Goal: Information Seeking & Learning: Compare options

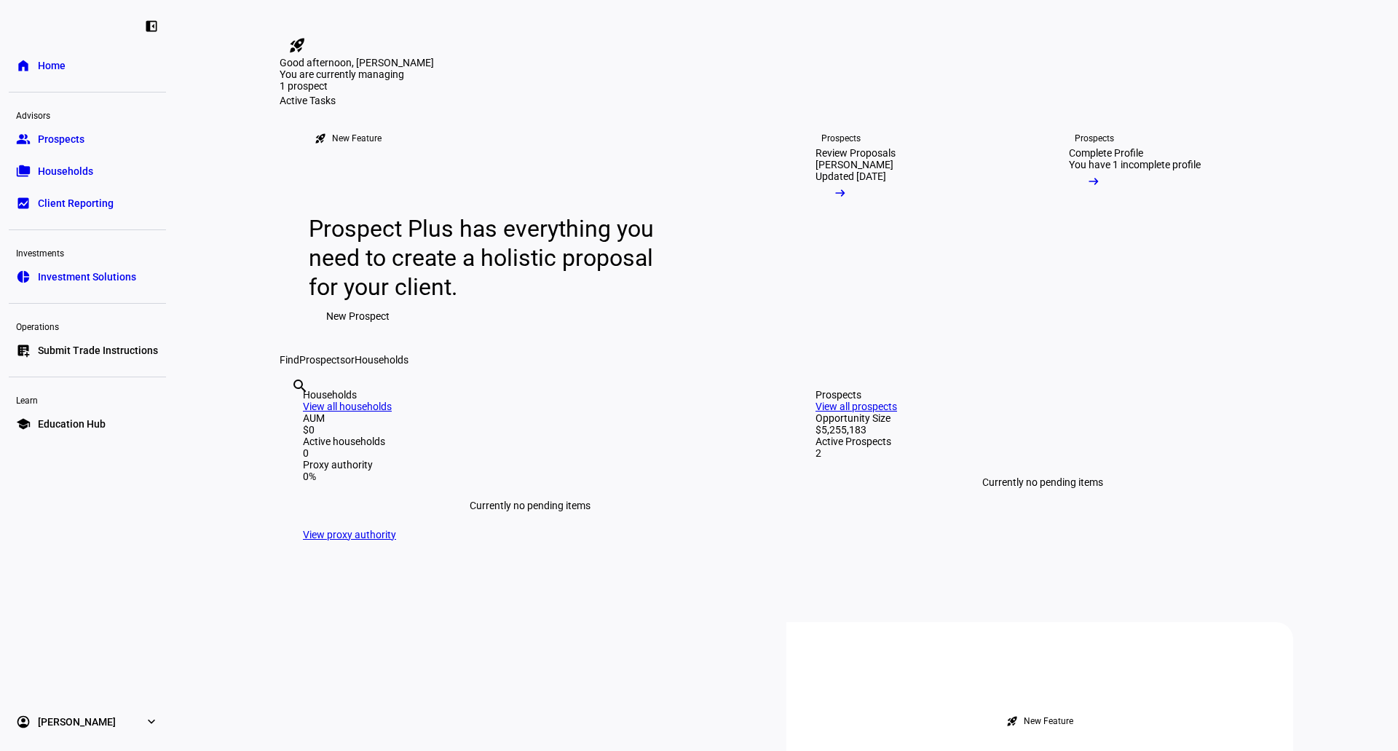
click at [865, 211] on span at bounding box center [841, 196] width 50 height 29
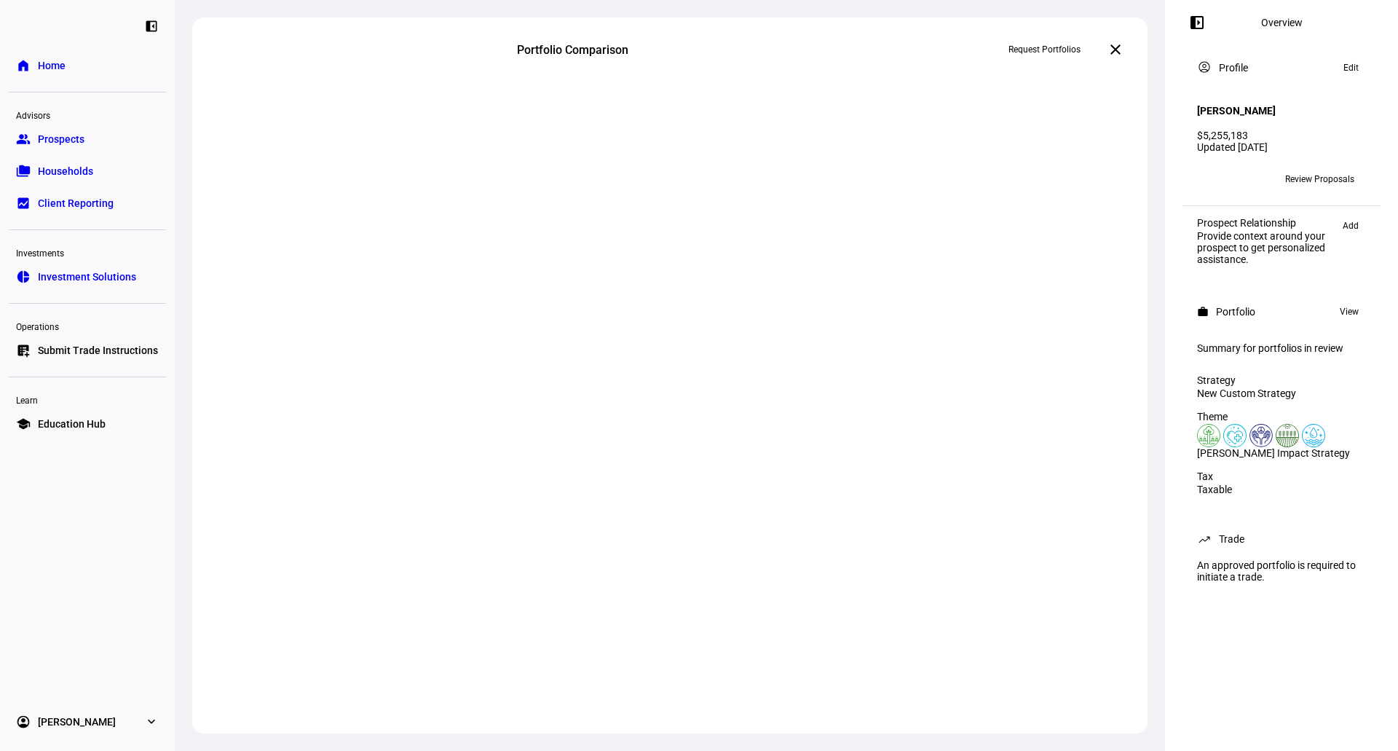
scroll to position [12, 0]
click at [112, 141] on link "group Prospects" at bounding box center [87, 139] width 157 height 29
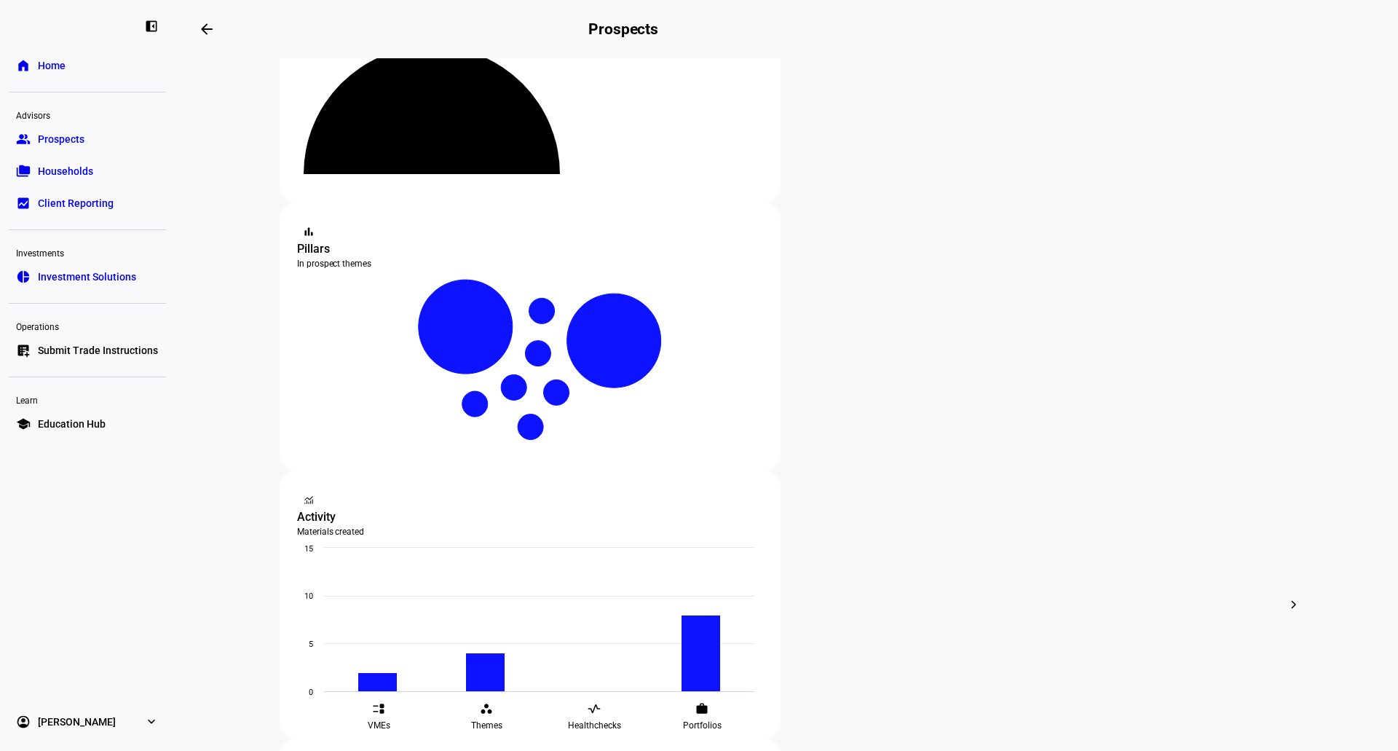
scroll to position [146, 0]
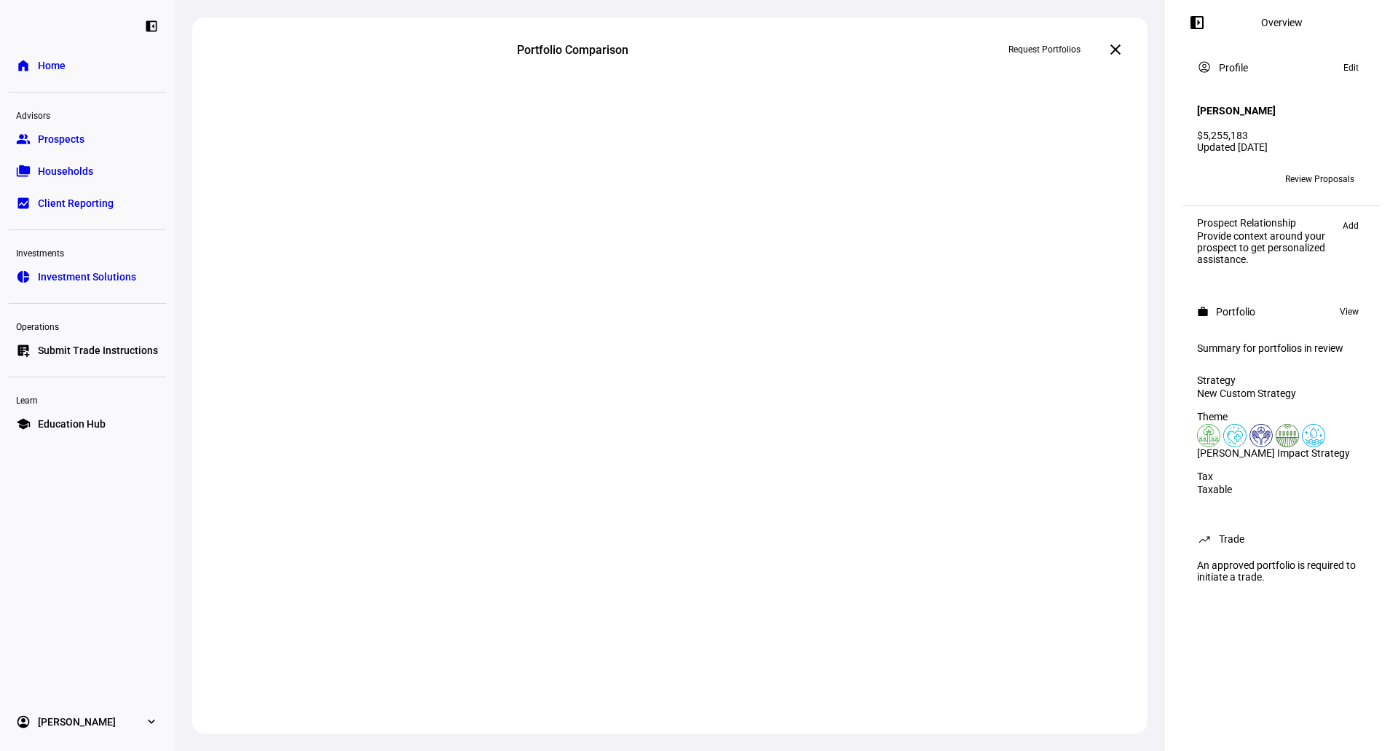
click at [1276, 172] on span at bounding box center [1320, 178] width 92 height 23
click at [1288, 170] on span "Review Proposals" at bounding box center [1319, 178] width 69 height 23
click at [1116, 52] on mat-icon "close" at bounding box center [1115, 49] width 17 height 17
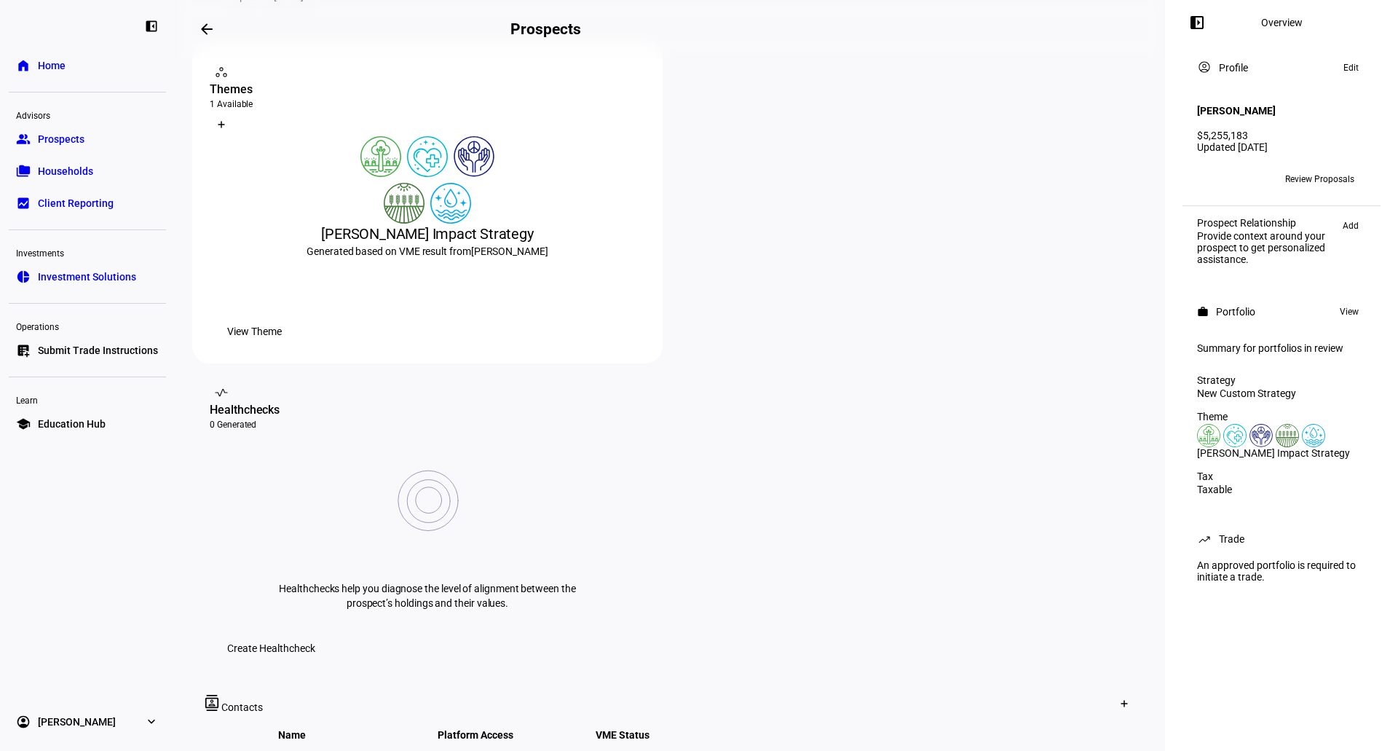
scroll to position [364, 0]
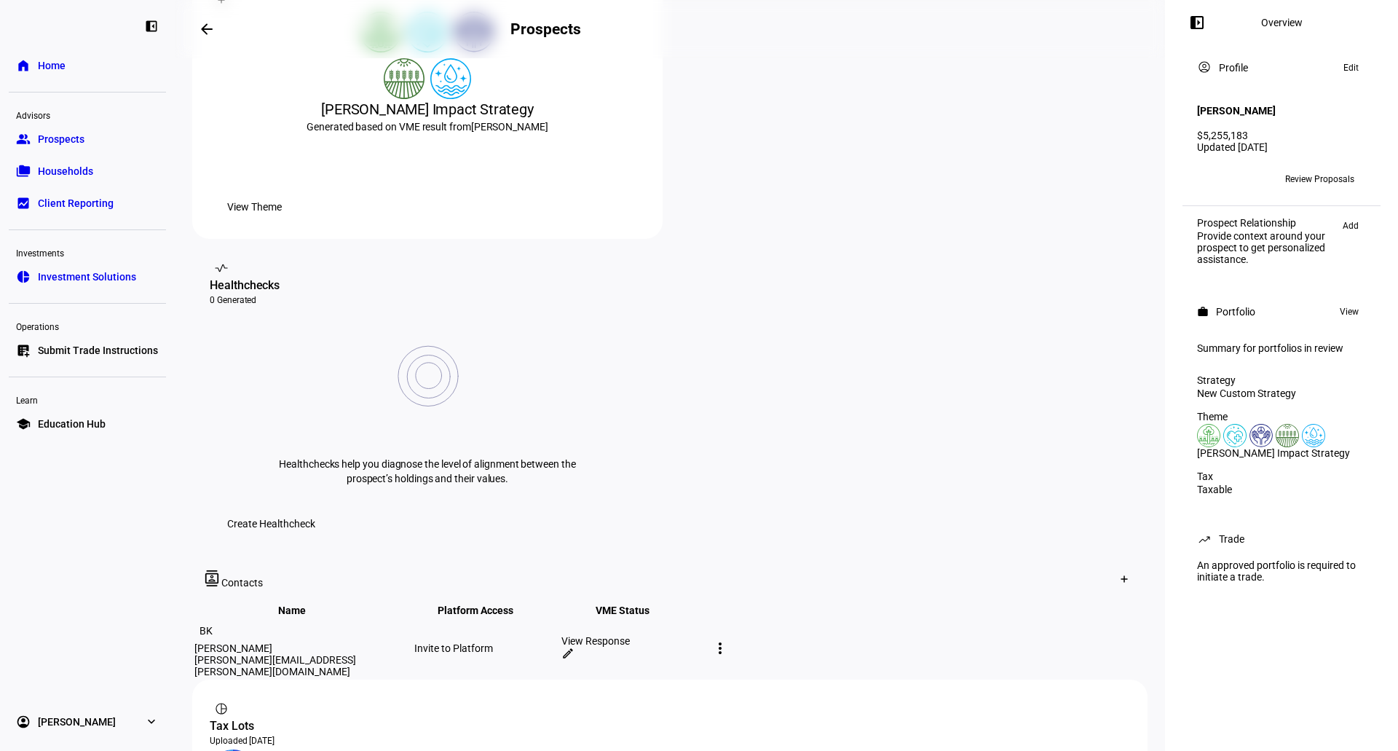
drag, startPoint x: 344, startPoint y: 194, endPoint x: 532, endPoint y: 185, distance: 188.1
click at [532, 119] on div "[PERSON_NAME] Impact Strategy" at bounding box center [427, 109] width 435 height 20
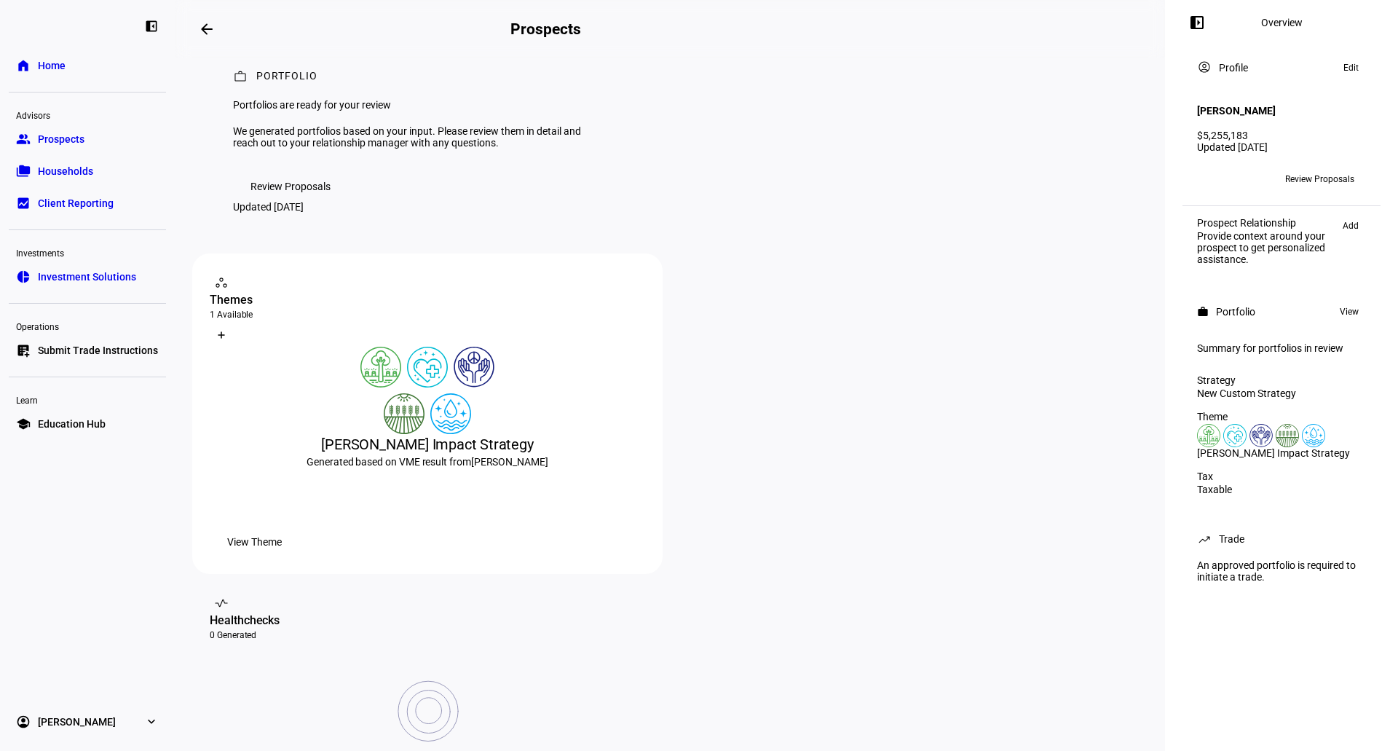
scroll to position [0, 0]
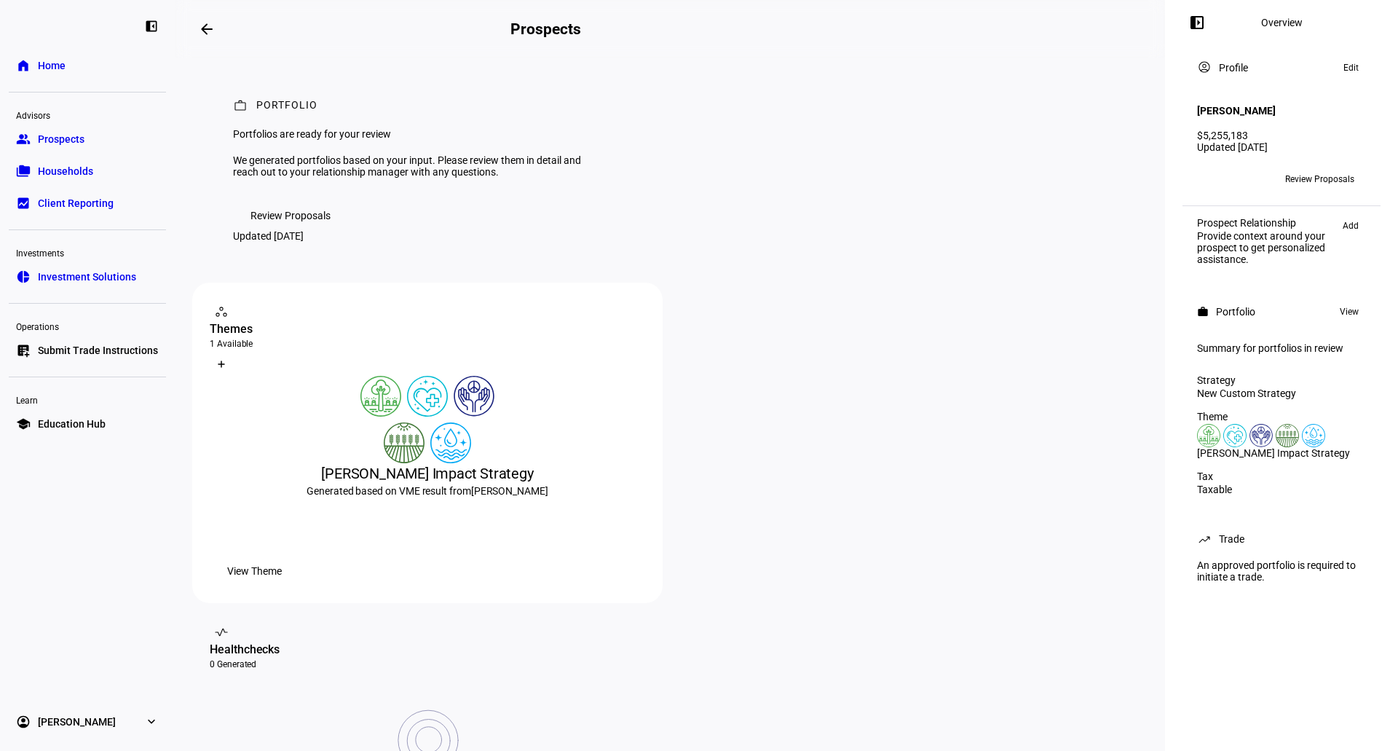
click at [320, 230] on span "Review Proposals" at bounding box center [290, 215] width 80 height 29
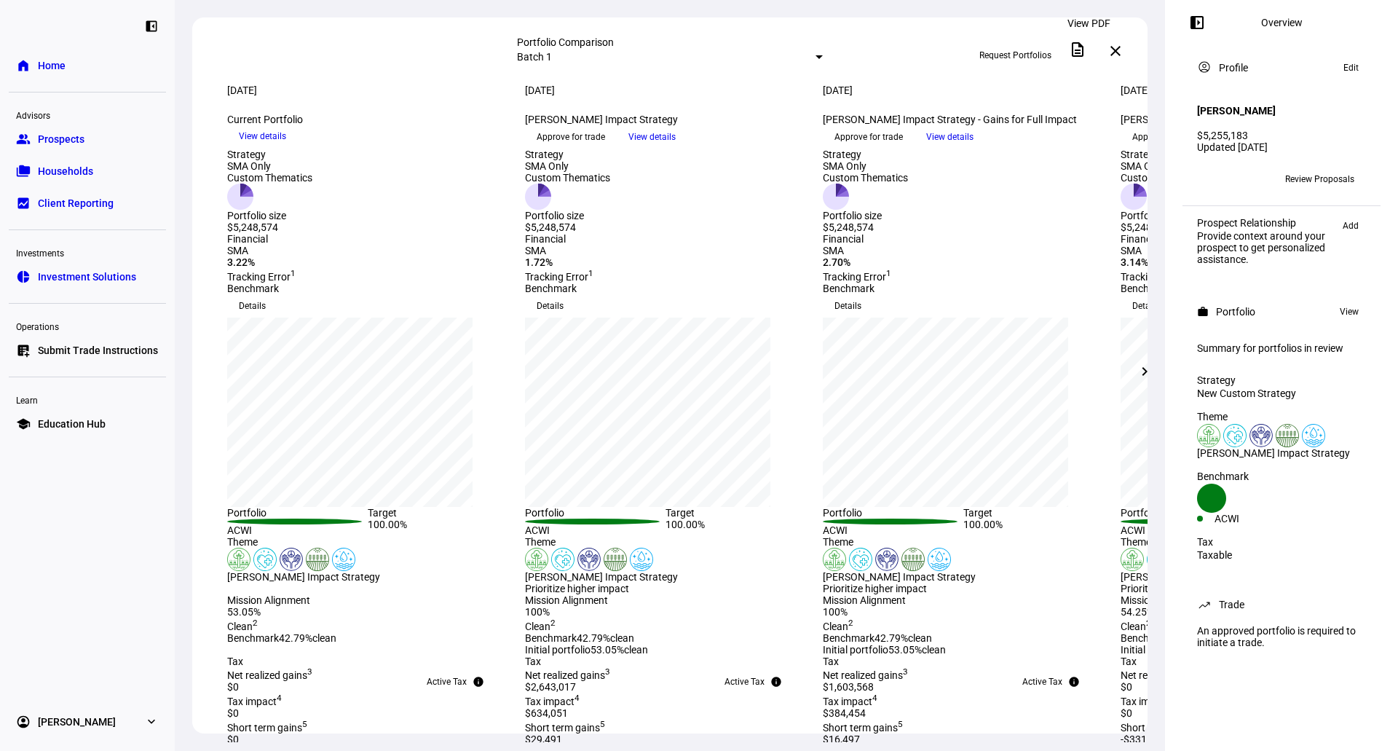
click at [1082, 54] on mat-icon "description" at bounding box center [1077, 49] width 17 height 17
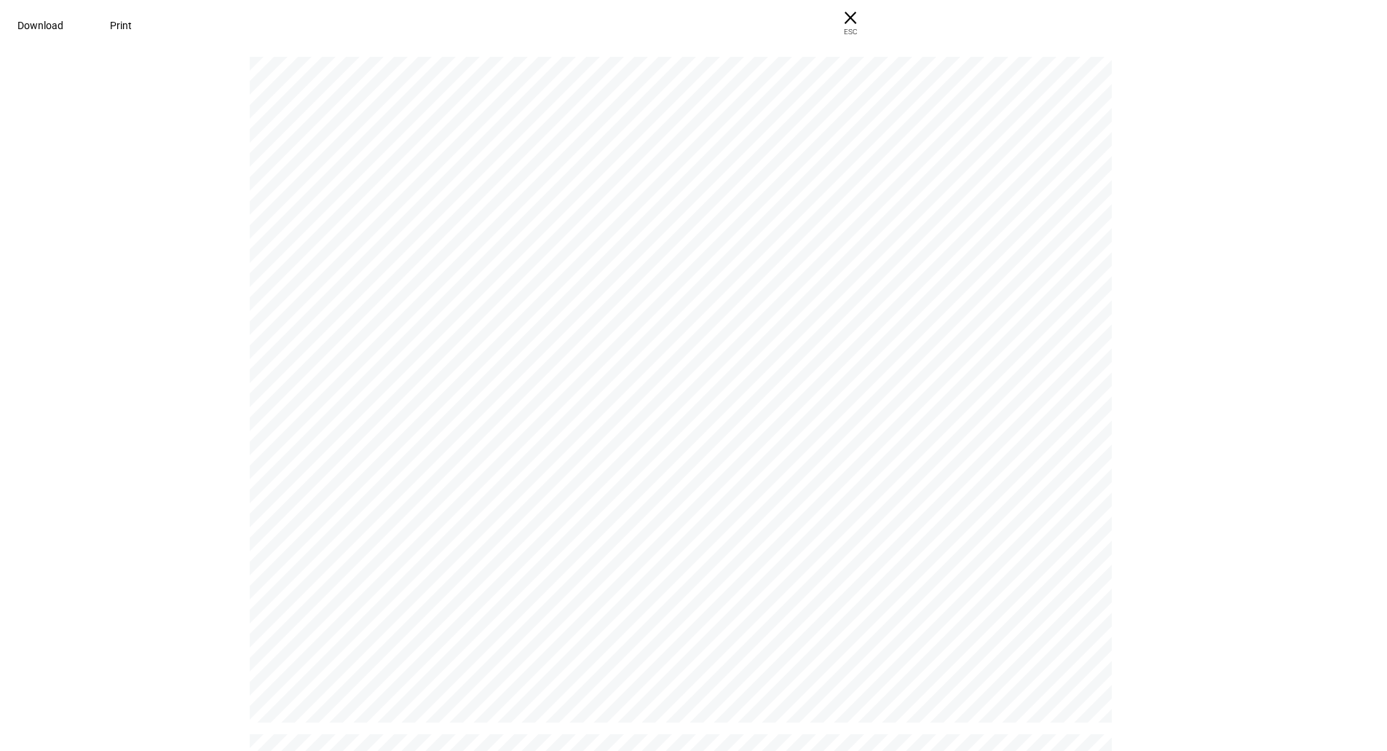
click at [631, 157] on div "P O RT F O L I O Portfolios are ready for your review We generated portfolios b…" at bounding box center [687, 395] width 875 height 676
click at [63, 22] on span "Download" at bounding box center [40, 26] width 46 height 12
drag, startPoint x: 1226, startPoint y: 141, endPoint x: 1198, endPoint y: 72, distance: 73.8
click at [1226, 135] on pdf-viewer "P O RT F O L I O Portfolios are ready for your review We generated portfolios b…" at bounding box center [693, 403] width 1377 height 695
click at [874, 22] on span "× ESC" at bounding box center [850, 23] width 47 height 47
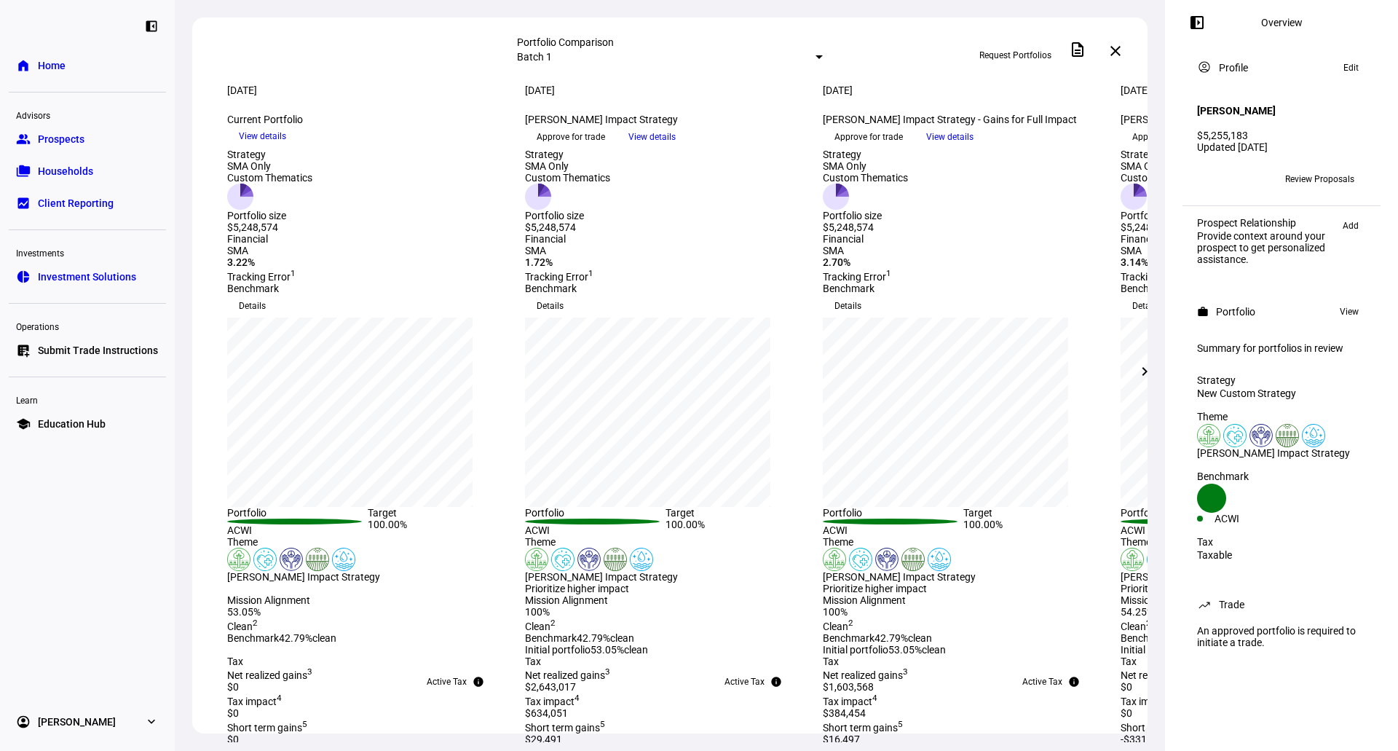
click at [1118, 53] on mat-icon "close" at bounding box center [1115, 50] width 17 height 17
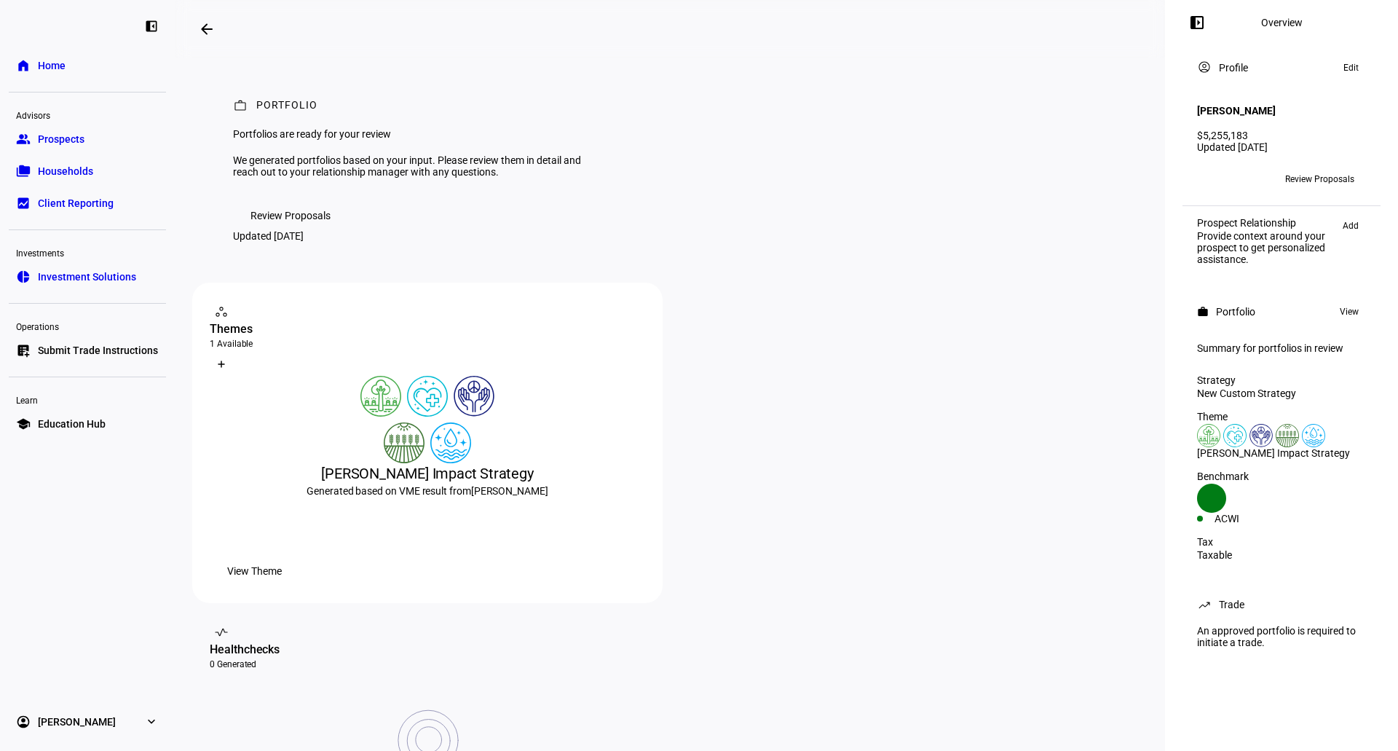
click at [328, 230] on span "Review Proposals" at bounding box center [290, 215] width 80 height 29
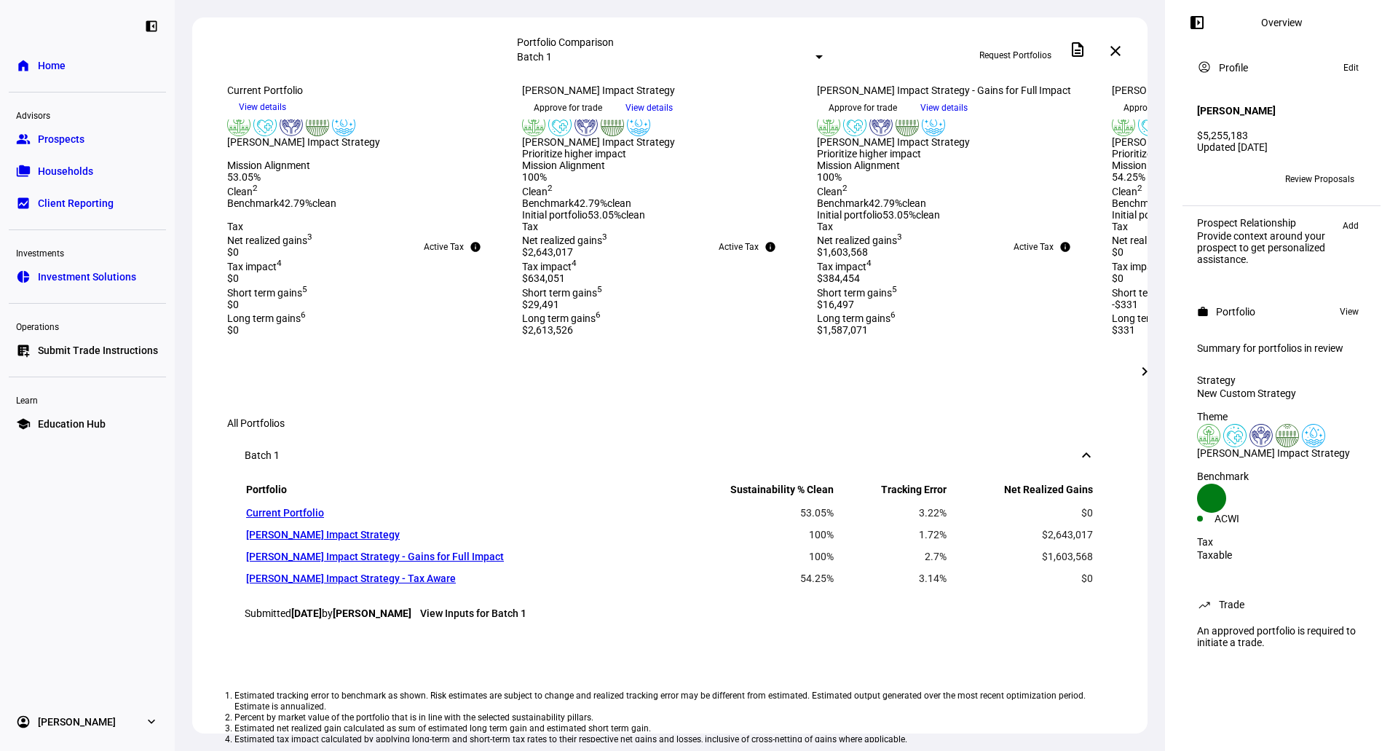
scroll to position [364, 0]
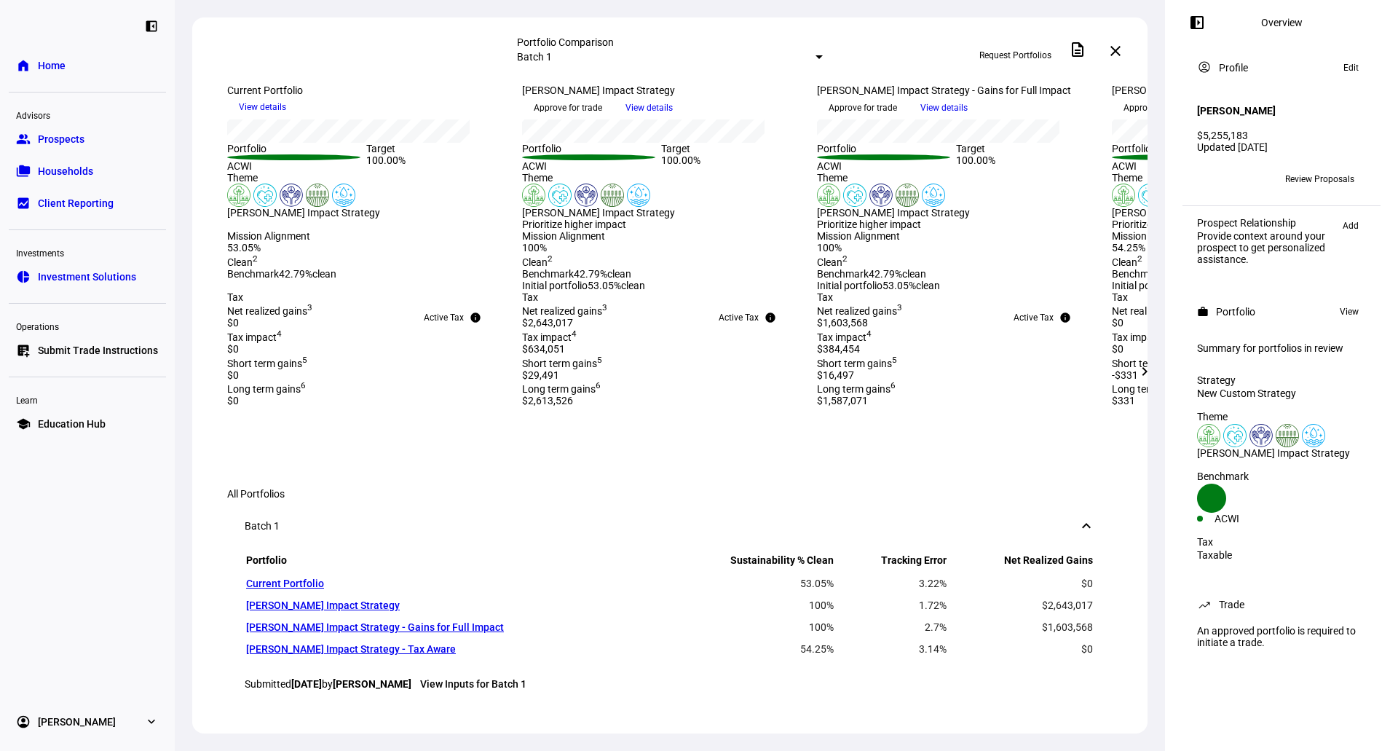
click at [1148, 366] on mat-icon "chevron_right" at bounding box center [1144, 371] width 17 height 17
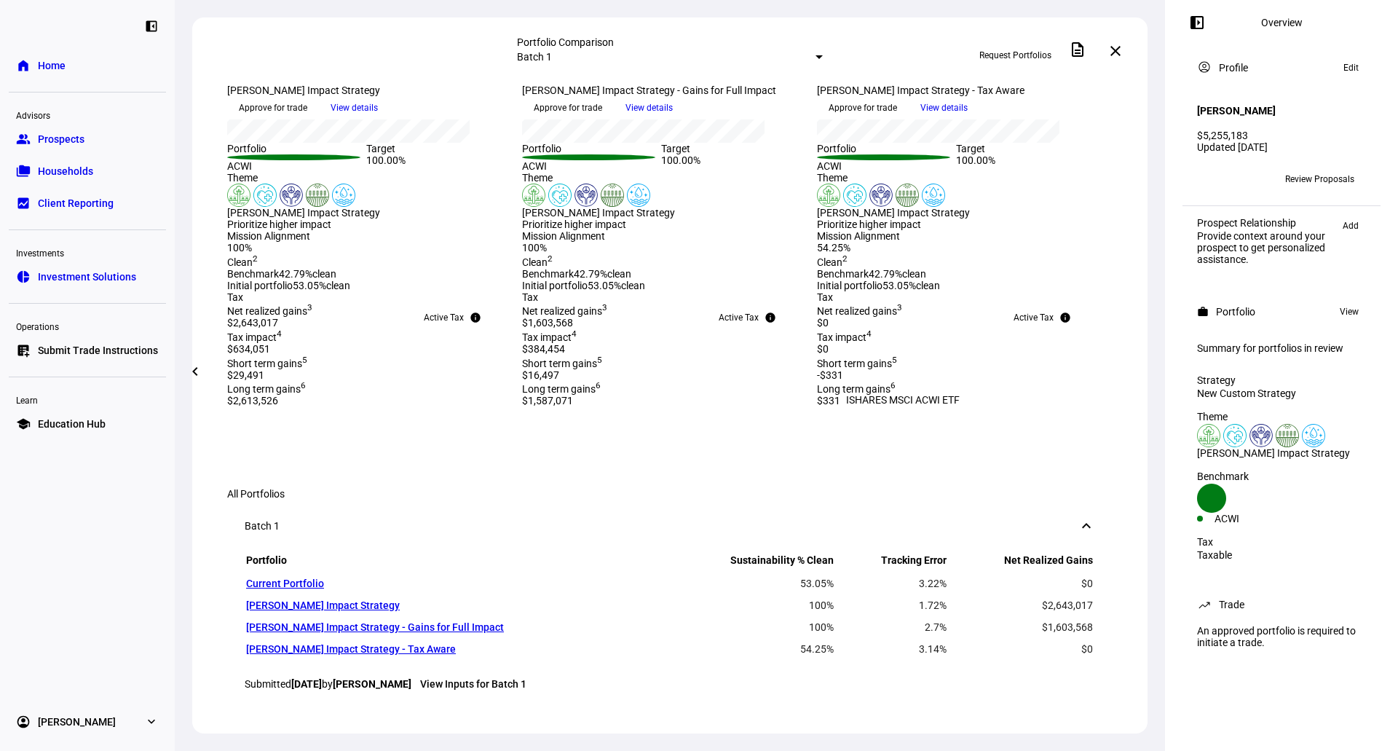
drag, startPoint x: 884, startPoint y: 402, endPoint x: 945, endPoint y: 400, distance: 61.2
click at [945, 400] on div "ISHARES MSCI ACWI ETF" at bounding box center [902, 399] width 125 height 17
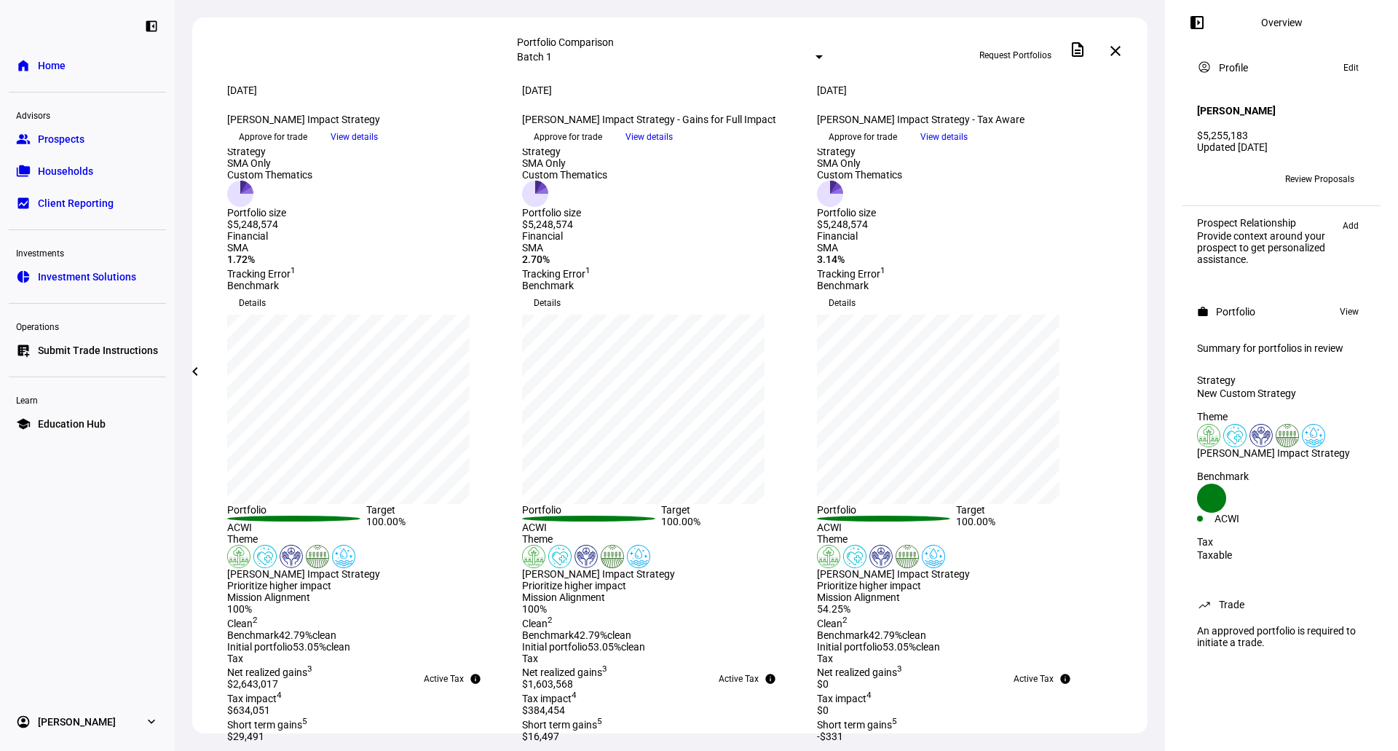
scroll to position [0, 0]
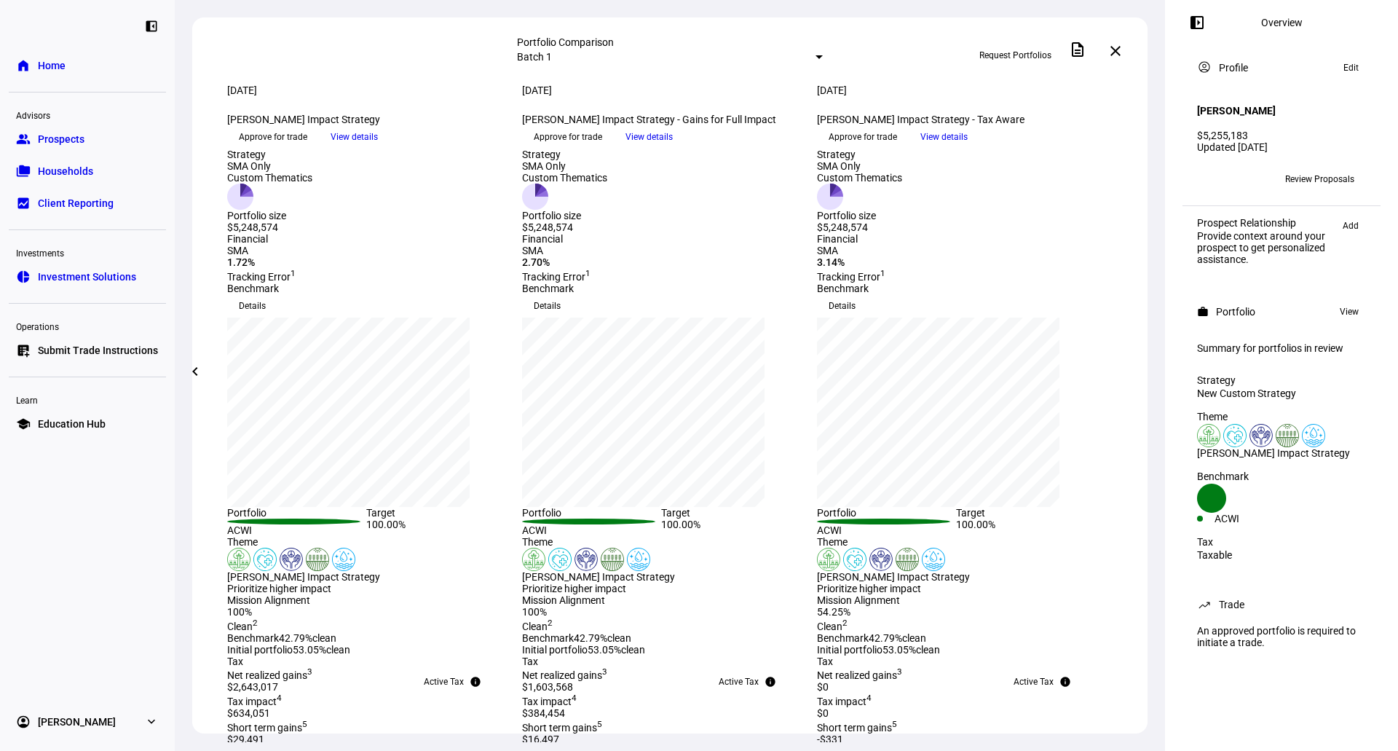
click at [197, 364] on mat-icon "chevron_left" at bounding box center [194, 371] width 17 height 17
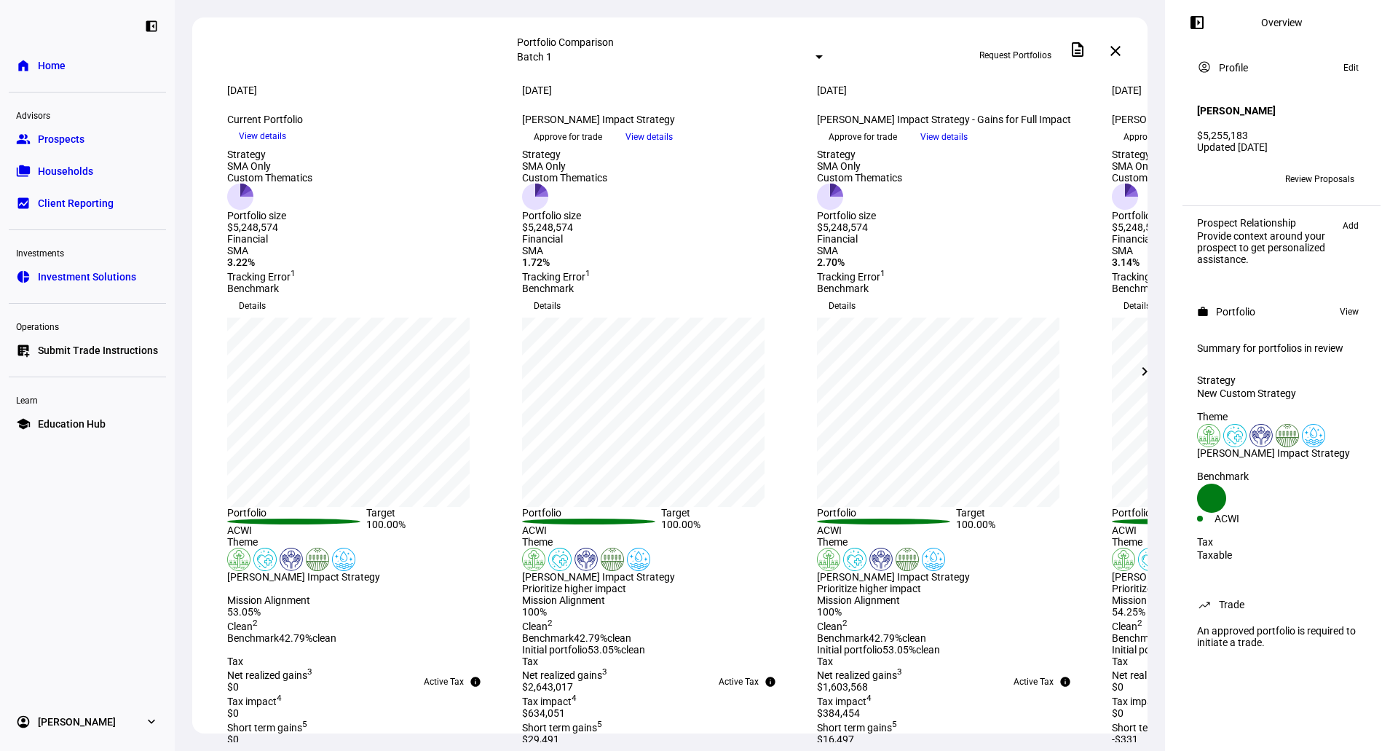
click at [1142, 374] on mat-icon "chevron_right" at bounding box center [1144, 371] width 17 height 17
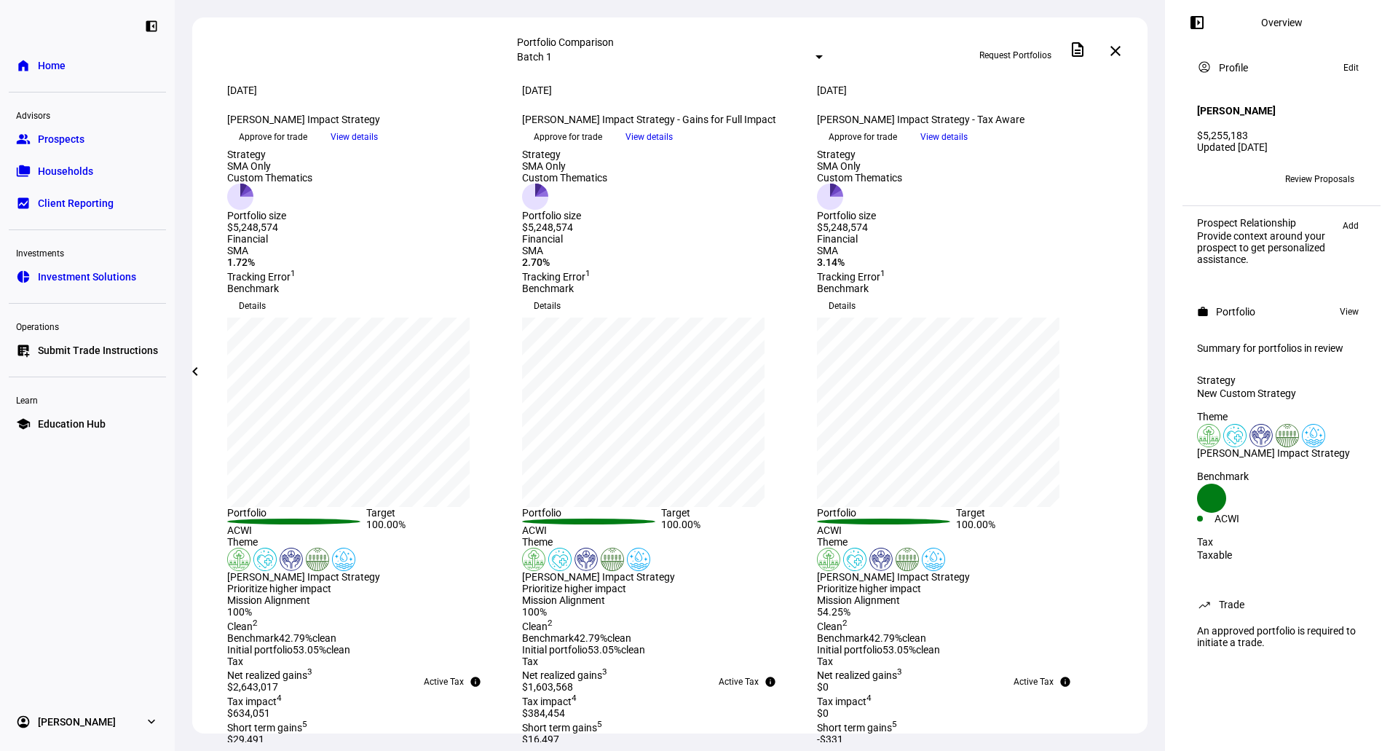
drag, startPoint x: 824, startPoint y: 157, endPoint x: 1089, endPoint y: 152, distance: 265.1
click at [1089, 125] on div "[PERSON_NAME] Impact Strategy - Tax Aware keyboard_arrow_down" at bounding box center [955, 120] width 277 height 12
copy div "[PERSON_NAME] Impact Strategy - Tax Aware"
click at [552, 59] on mat-select-trigger "Batch 1" at bounding box center [534, 57] width 35 height 12
click at [701, 123] on div "Custom compare across batches" at bounding box center [781, 121] width 255 height 23
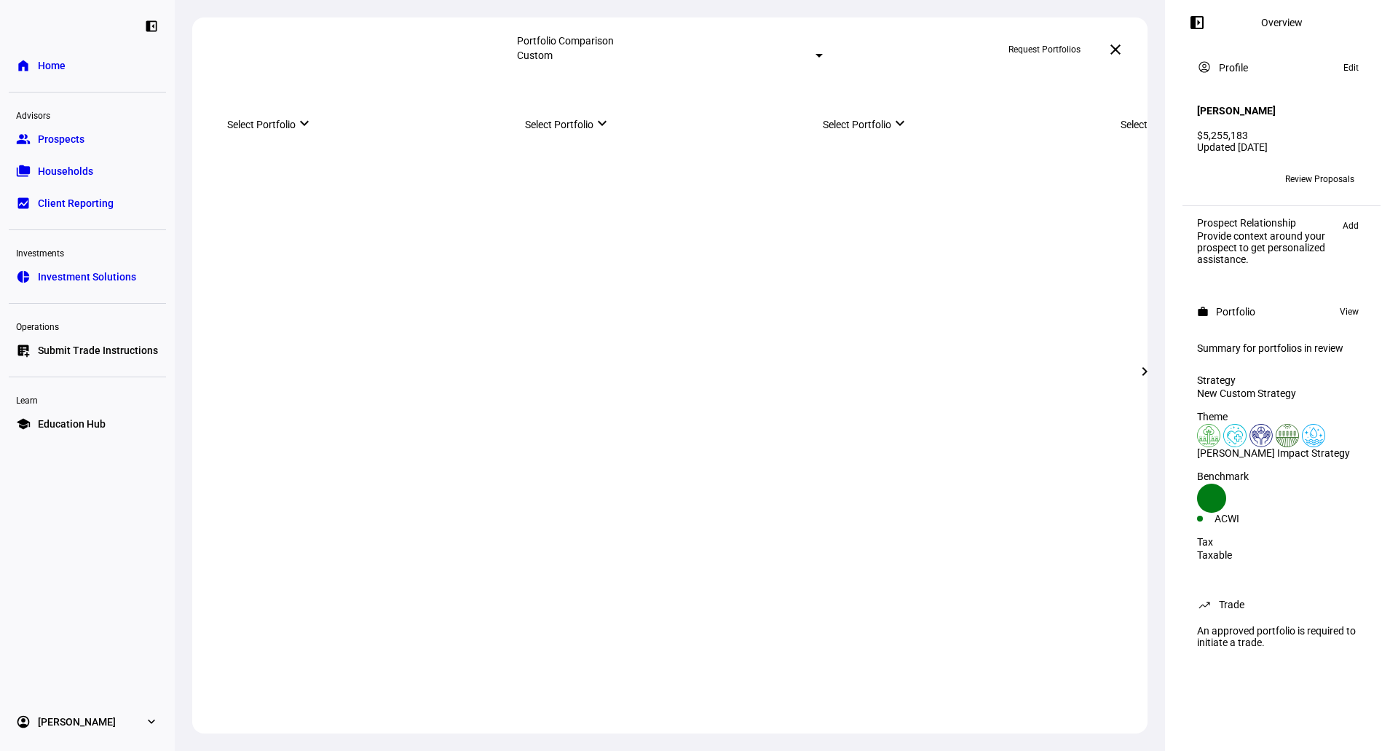
click at [553, 51] on mat-select-trigger "Custom" at bounding box center [535, 56] width 36 height 12
click at [666, 87] on div "Batch 1" at bounding box center [780, 81] width 255 height 12
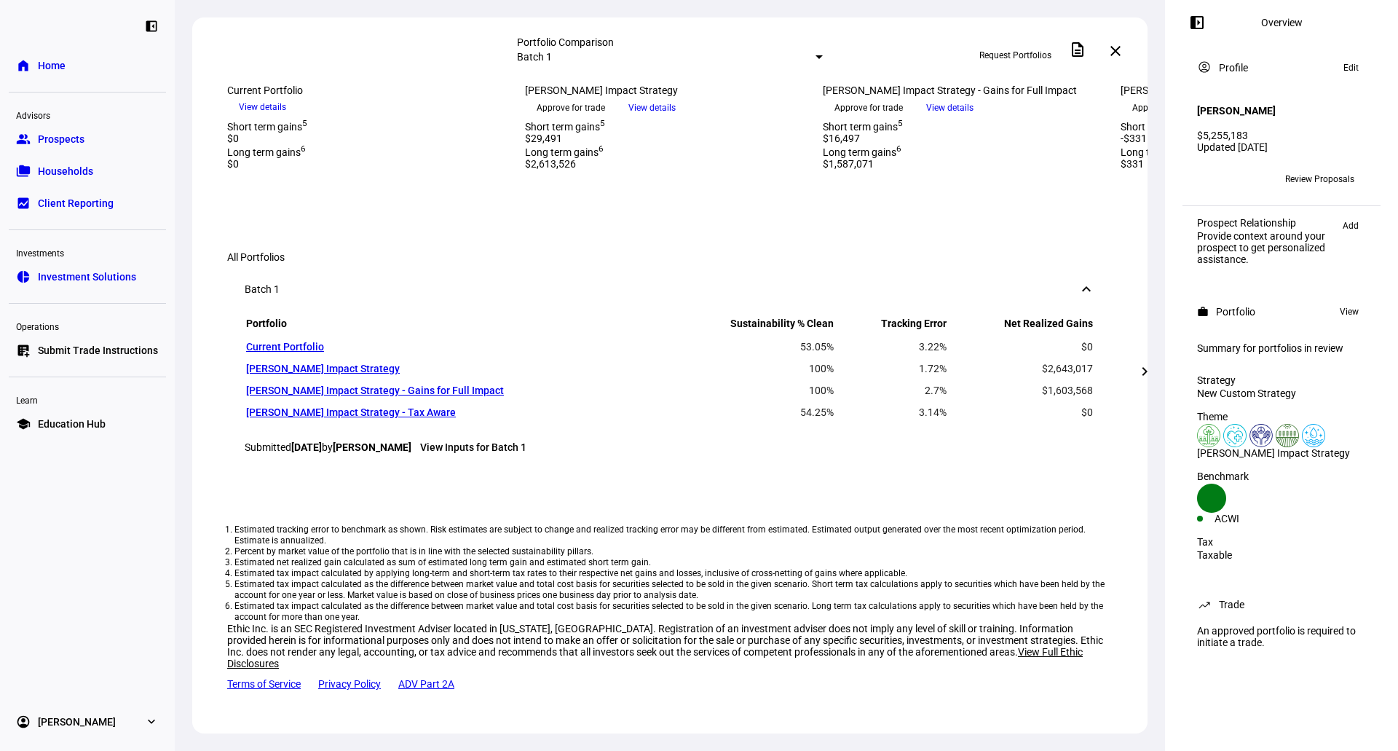
scroll to position [655, 0]
click at [1151, 377] on mat-icon "chevron_right" at bounding box center [1144, 371] width 17 height 17
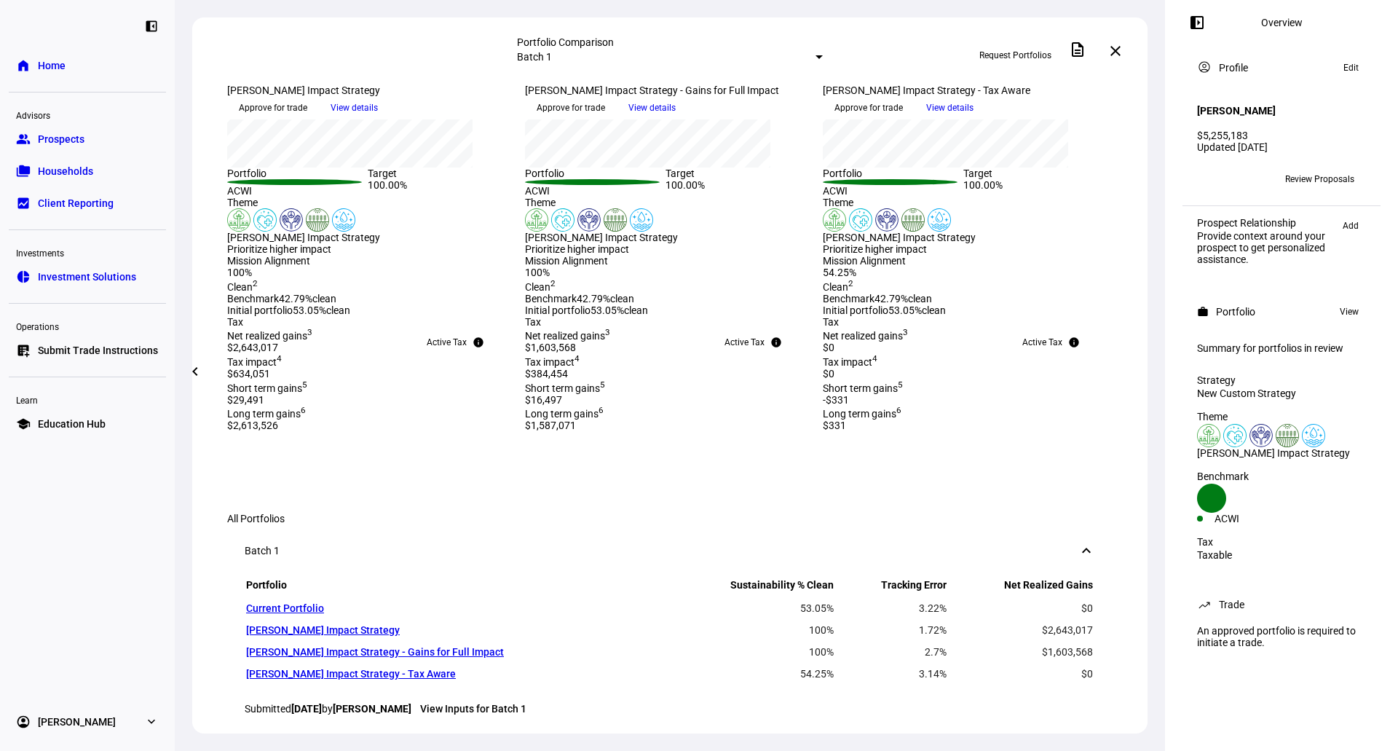
scroll to position [291, 0]
